Goal: Check status: Check status

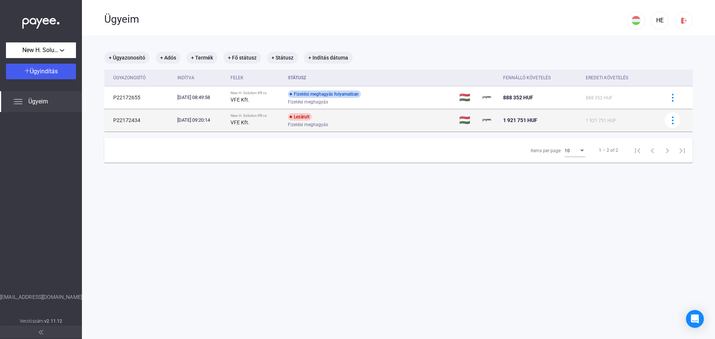
click at [215, 122] on div "[DATE] 09:20:14" at bounding box center [200, 120] width 47 height 7
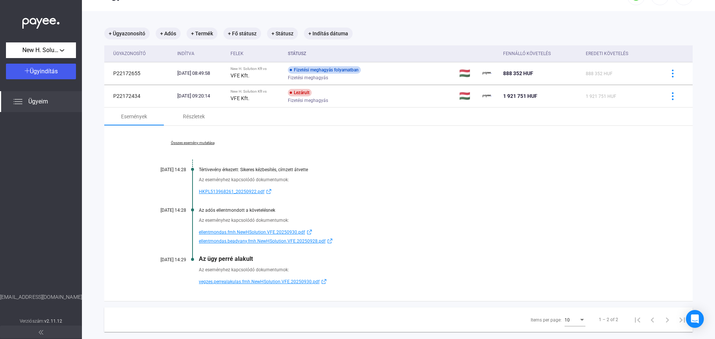
scroll to position [37, 0]
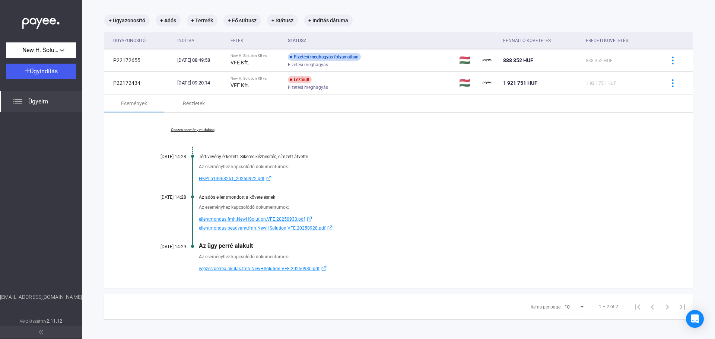
click at [247, 220] on span "ellentmondas.fmh.NewHSolution.VFE.20250930.pdf" at bounding box center [252, 219] width 106 height 9
click at [225, 231] on span "ellentmondas.beadvany.fmh.NewHSolution.VFE.20250928.pdf" at bounding box center [262, 228] width 127 height 9
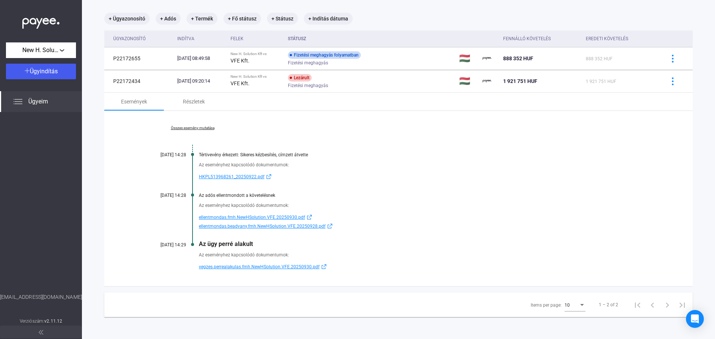
scroll to position [39, 0]
click at [264, 269] on span "vegzes.perrealakulas.fmh.NewHSolution.VFE.20250930.pdf" at bounding box center [259, 266] width 121 height 9
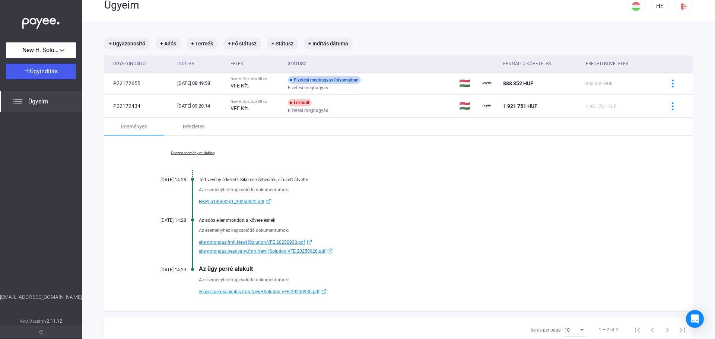
scroll to position [2, 0]
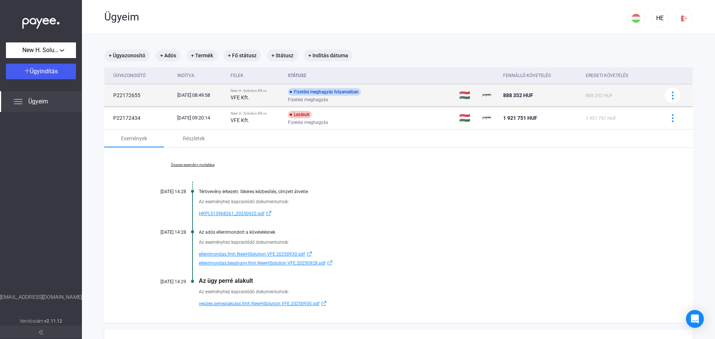
click at [322, 96] on span "Fizetési meghagyás" at bounding box center [308, 99] width 40 height 9
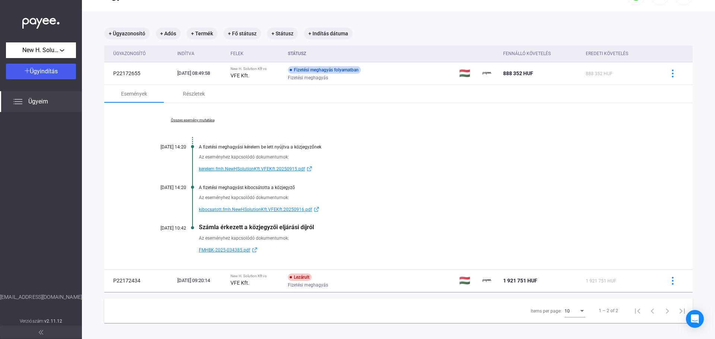
scroll to position [35, 0]
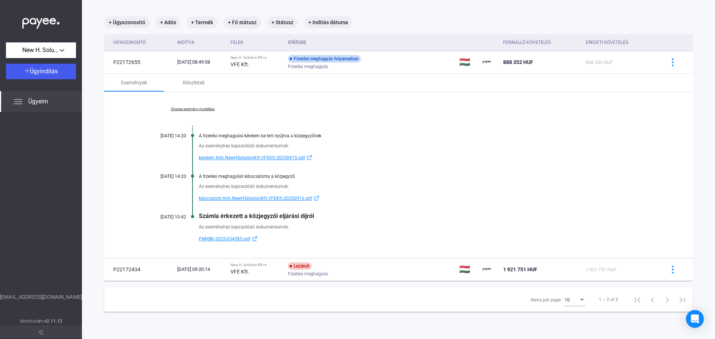
click at [208, 241] on span "FMHBK-2025-034385.pdf" at bounding box center [224, 239] width 51 height 9
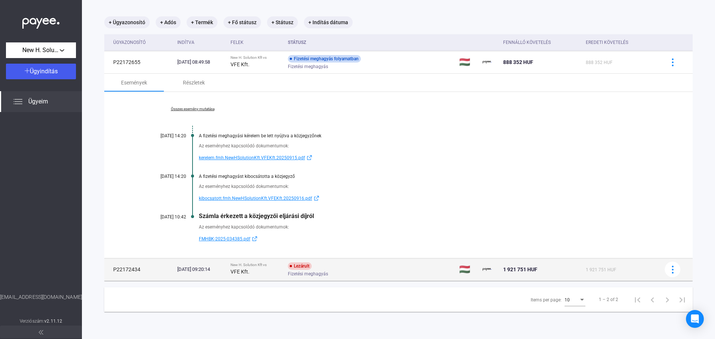
click at [276, 270] on div "VFE Kft." at bounding box center [257, 272] width 52 height 9
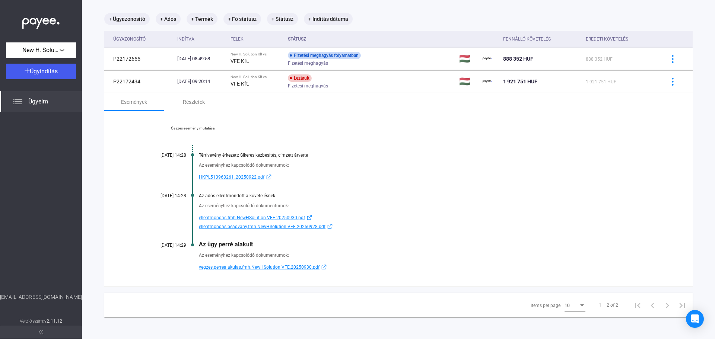
scroll to position [39, 0]
click at [217, 268] on span "vegzes.perrealakulas.fmh.NewHSolution.VFE.20250930.pdf" at bounding box center [259, 266] width 121 height 9
